Goal: Task Accomplishment & Management: Manage account settings

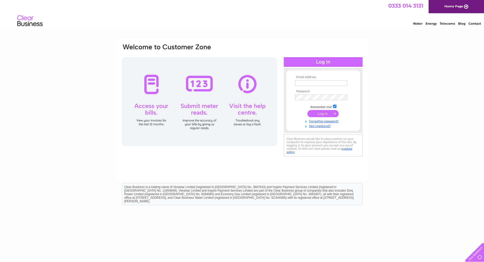
type input "[EMAIL_ADDRESS][DOMAIN_NAME]"
click at [321, 115] on input "submit" at bounding box center [322, 113] width 31 height 7
click at [412, 94] on div "Email Address: daleendparwich@gmail.com Password: Forgotten password?" at bounding box center [242, 152] width 484 height 229
click at [331, 113] on input "submit" at bounding box center [322, 113] width 31 height 7
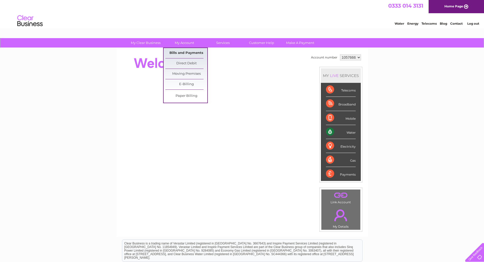
click at [185, 53] on link "Bills and Payments" at bounding box center [186, 53] width 42 height 10
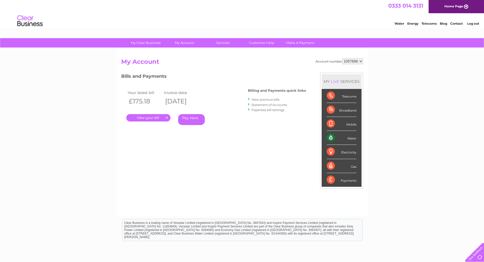
click at [149, 117] on link "." at bounding box center [148, 117] width 44 height 7
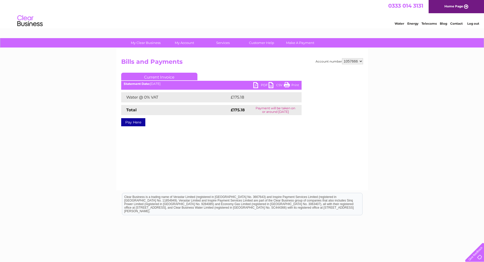
click at [255, 85] on link "PDF" at bounding box center [260, 85] width 15 height 7
